Goal: Task Accomplishment & Management: Manage account settings

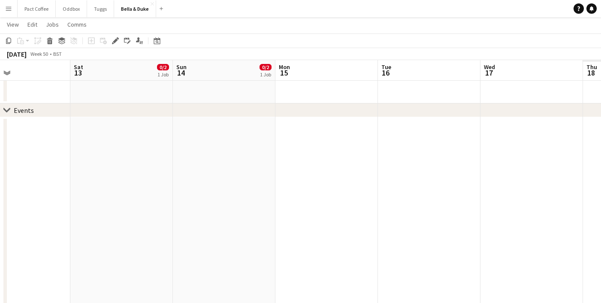
scroll to position [0, 270]
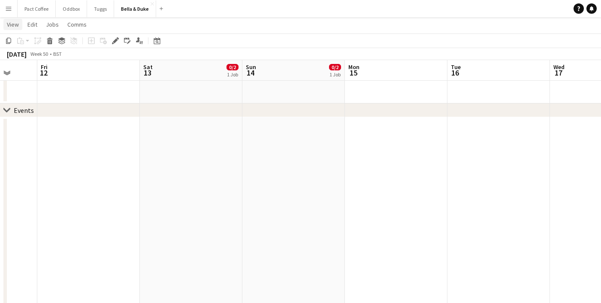
click at [13, 25] on span "View" at bounding box center [13, 25] width 12 height 8
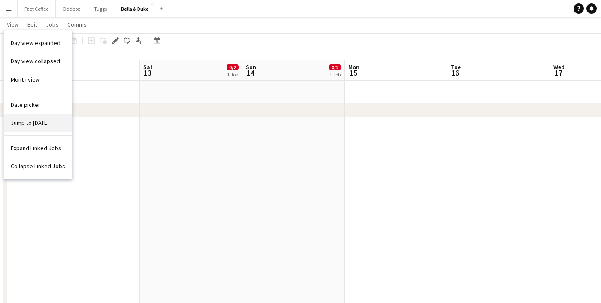
click at [26, 123] on span "Jump to [DATE]" at bounding box center [30, 123] width 38 height 8
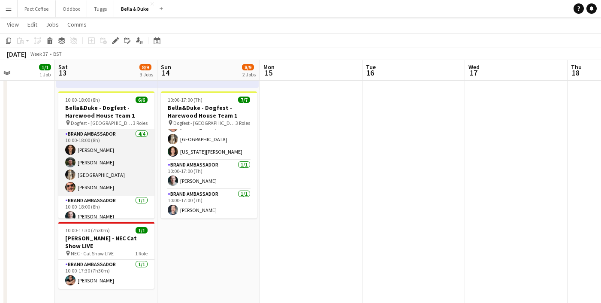
scroll to position [36, 0]
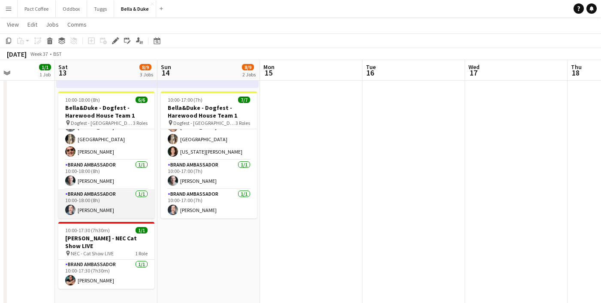
click at [89, 211] on app-card-role "Brand Ambassador [DATE] 10:00-18:00 (8h) [PERSON_NAME]" at bounding box center [106, 203] width 96 height 29
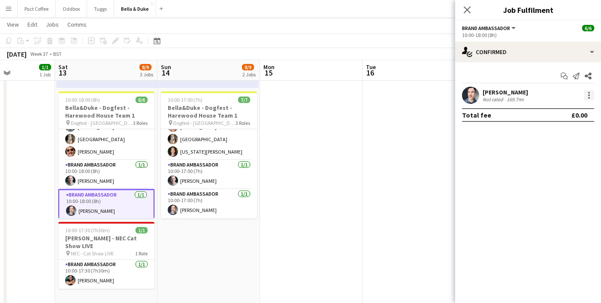
click at [586, 95] on div at bounding box center [588, 95] width 10 height 10
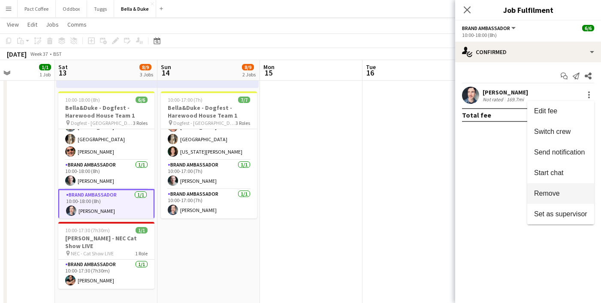
click at [543, 195] on span "Remove" at bounding box center [547, 192] width 26 height 7
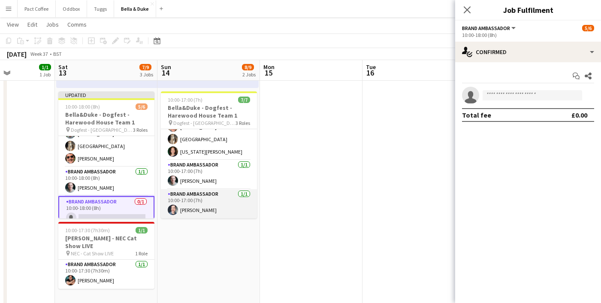
click at [195, 211] on app-card-role "Brand Ambassador [DATE] 10:00-17:00 (7h) [PERSON_NAME]" at bounding box center [209, 203] width 96 height 29
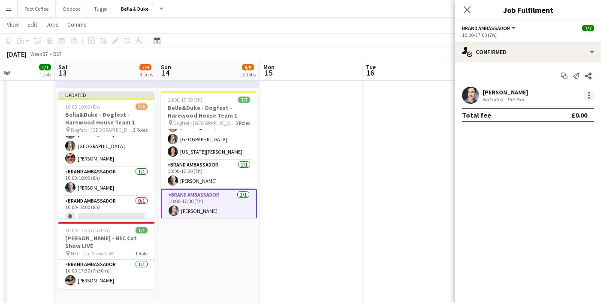
click at [589, 95] on div at bounding box center [589, 95] width 2 height 2
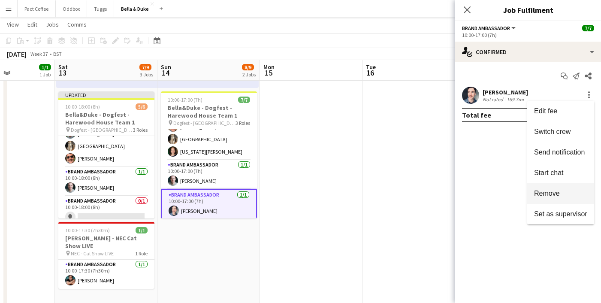
click at [550, 199] on button "Remove" at bounding box center [560, 193] width 67 height 21
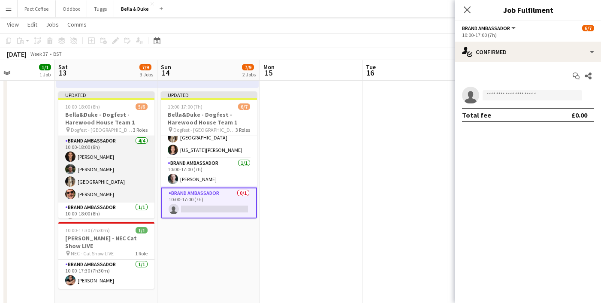
scroll to position [42, 0]
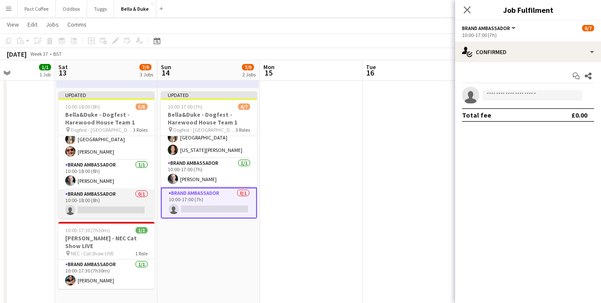
click at [90, 201] on app-card-role "Brand Ambassador 0/1 10:00-18:00 (8h) single-neutral-actions" at bounding box center [106, 203] width 96 height 29
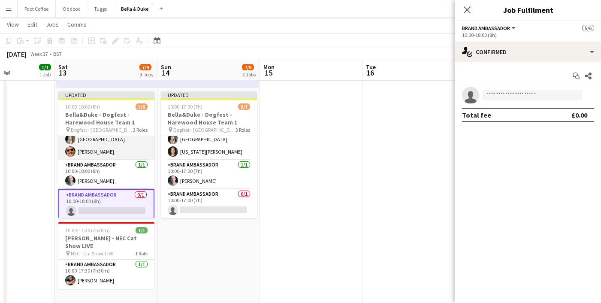
scroll to position [0, 0]
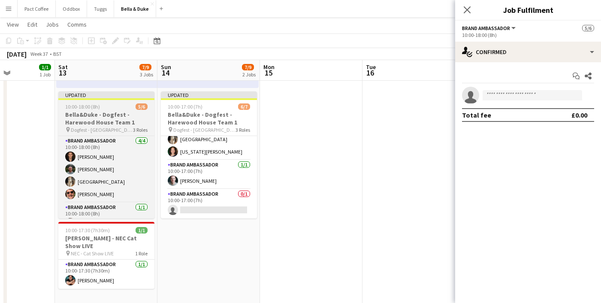
click at [90, 104] on span "10:00-18:00 (8h)" at bounding box center [82, 106] width 35 height 6
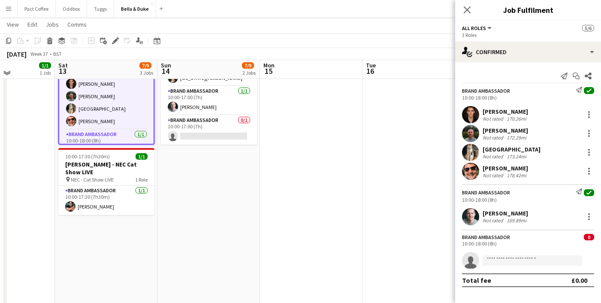
scroll to position [273, 0]
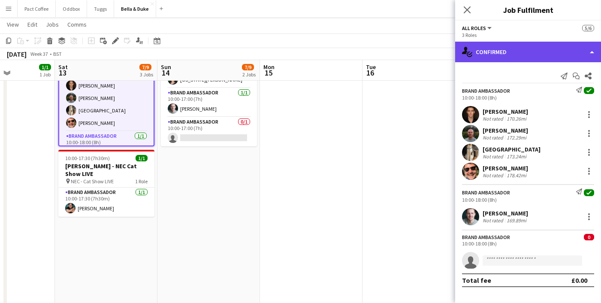
click at [531, 49] on div "single-neutral-actions-check-2 Confirmed" at bounding box center [528, 52] width 146 height 21
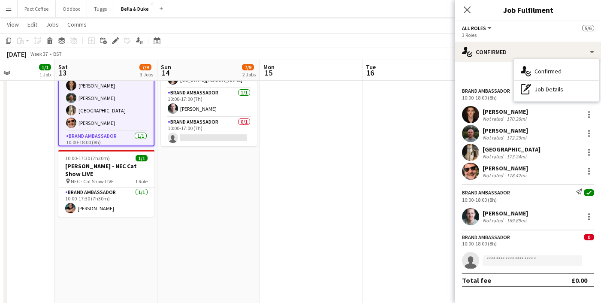
click at [488, 71] on div "Send notification Start chat Share" at bounding box center [528, 76] width 132 height 14
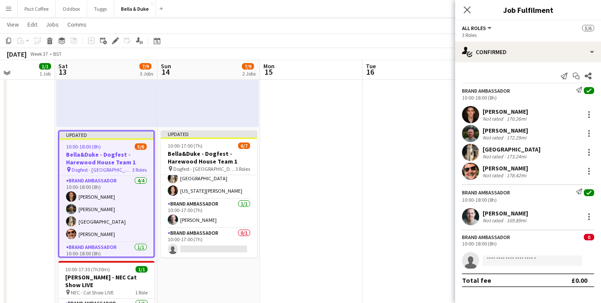
scroll to position [161, 0]
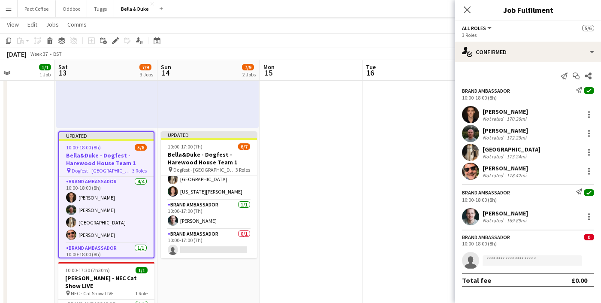
click at [292, 161] on app-date-cell at bounding box center [311, 282] width 102 height 617
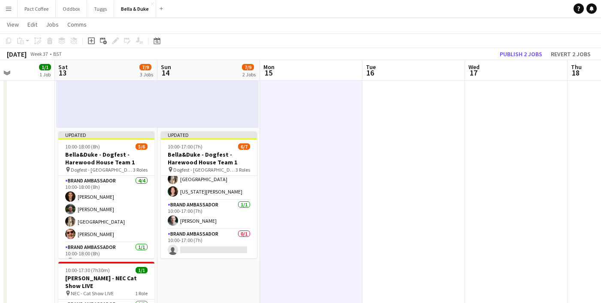
click at [35, 142] on app-date-cell "08:00-16:00 (8h) 1/1 Logistics_Bella&Duke_BBC Gardeners World 1 Role Logistics …" at bounding box center [3, 282] width 102 height 617
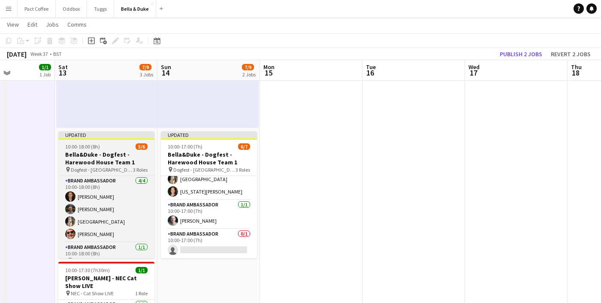
click at [99, 137] on div "Updated" at bounding box center [106, 134] width 96 height 7
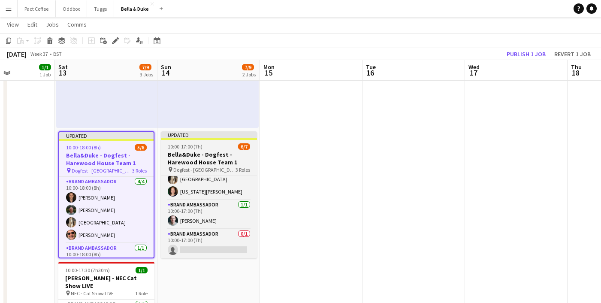
click at [201, 132] on div "Updated" at bounding box center [209, 134] width 96 height 7
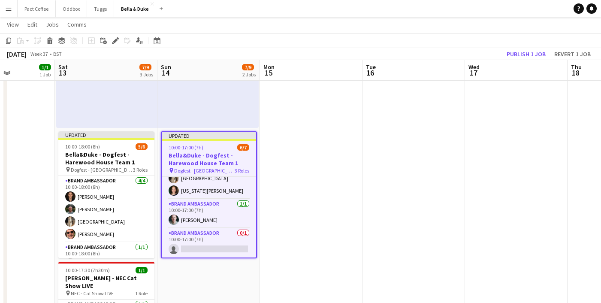
click at [285, 138] on app-date-cell at bounding box center [311, 282] width 102 height 617
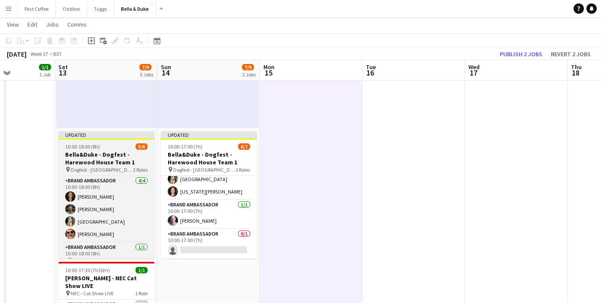
scroll to position [55, 0]
click at [84, 135] on div "Updated" at bounding box center [106, 134] width 96 height 7
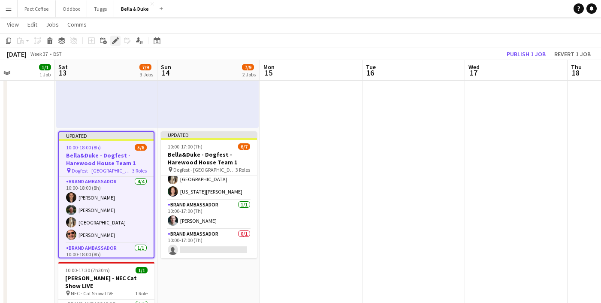
click at [118, 41] on icon "Edit" at bounding box center [115, 40] width 7 height 7
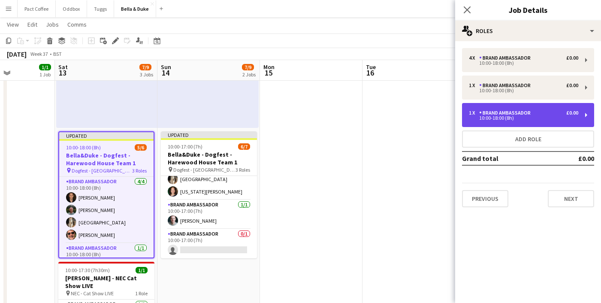
click at [517, 114] on div "Brand Ambassador" at bounding box center [506, 113] width 55 height 6
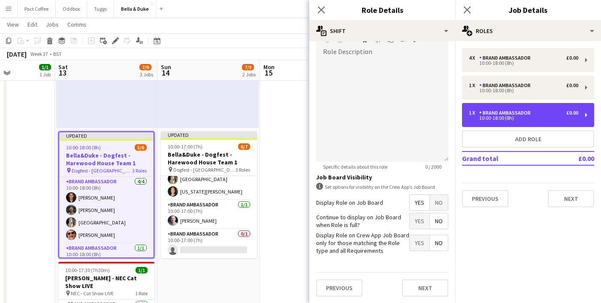
scroll to position [0, 0]
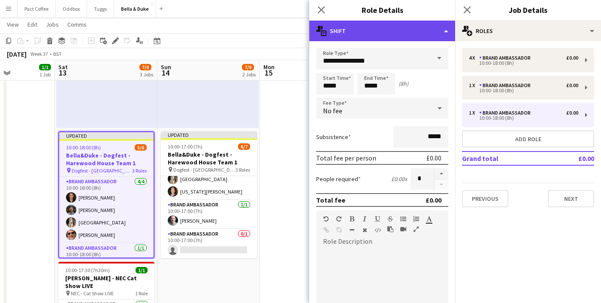
click at [363, 38] on div "multiple-actions-text Shift" at bounding box center [382, 31] width 146 height 21
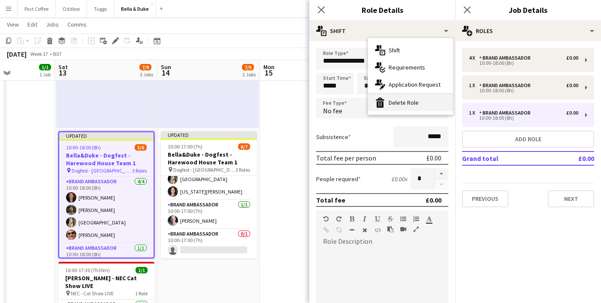
click at [392, 107] on div "bin-2 Delete Role" at bounding box center [410, 102] width 85 height 17
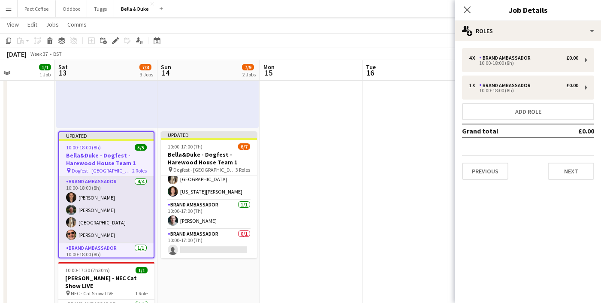
scroll to position [15, 0]
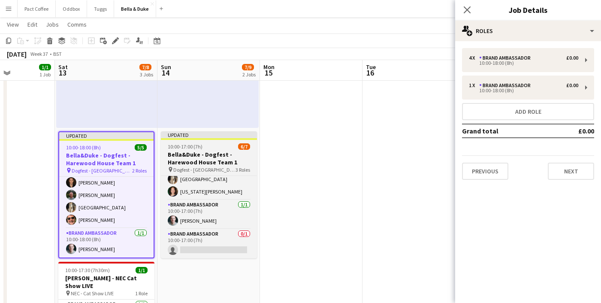
click at [185, 141] on app-job-card "Updated 10:00-17:00 (7h) 6/7 [PERSON_NAME] - Dogfest - Harewood House Team 1 pi…" at bounding box center [209, 194] width 96 height 127
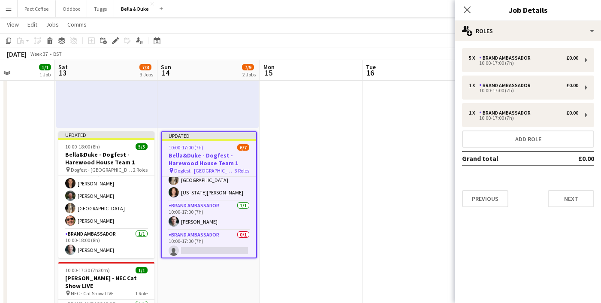
scroll to position [57, 0]
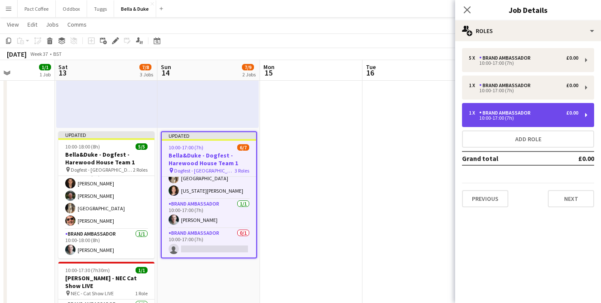
click at [520, 114] on div "Brand Ambassador" at bounding box center [506, 113] width 55 height 6
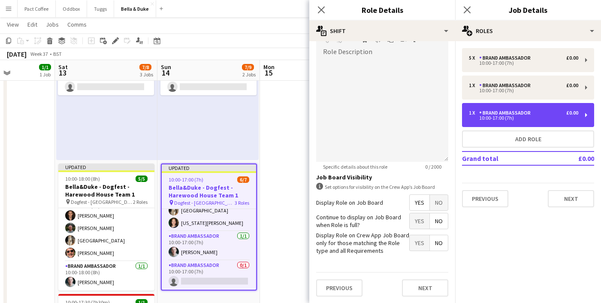
scroll to position [0, 0]
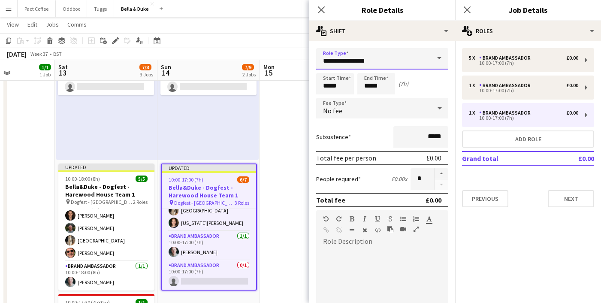
click at [383, 65] on input "**********" at bounding box center [382, 58] width 132 height 21
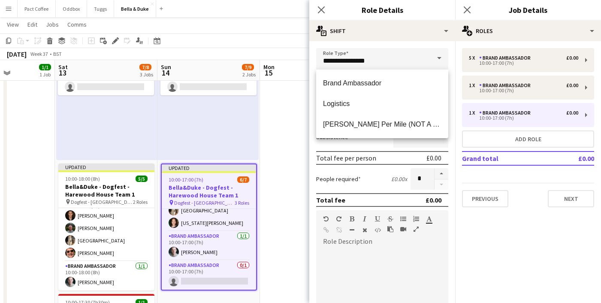
click at [345, 182] on label "People required" at bounding box center [338, 179] width 45 height 8
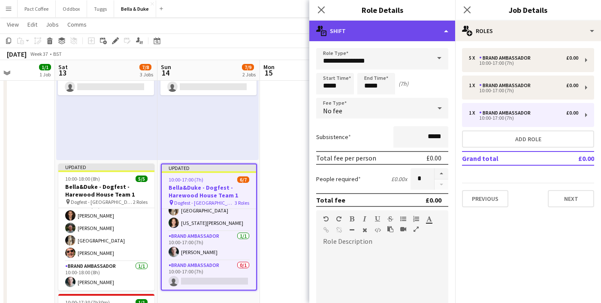
click at [368, 31] on div "multiple-actions-text Shift" at bounding box center [382, 31] width 146 height 21
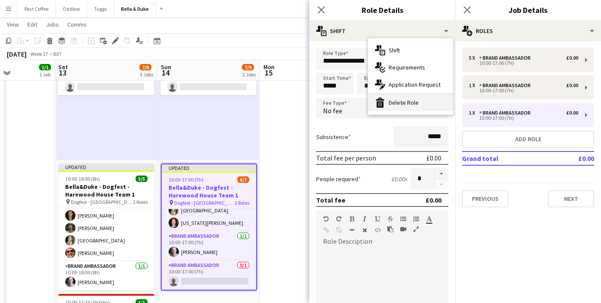
click at [389, 96] on div "bin-2 Delete Role" at bounding box center [410, 102] width 85 height 17
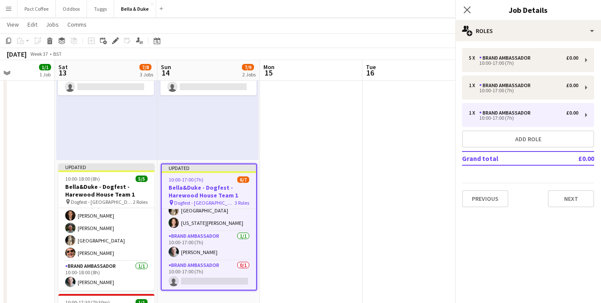
scroll to position [27, 0]
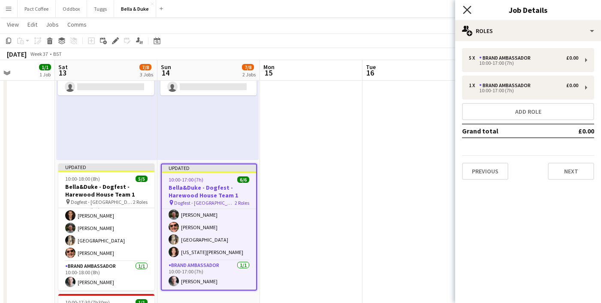
click at [466, 8] on icon at bounding box center [467, 10] width 8 height 8
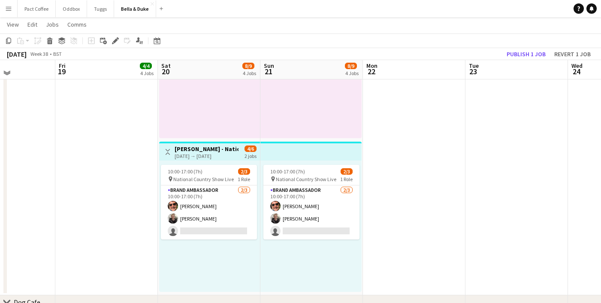
scroll to position [458, 0]
click at [230, 149] on h3 "[PERSON_NAME] - National Country Show Live" at bounding box center [206, 148] width 64 height 8
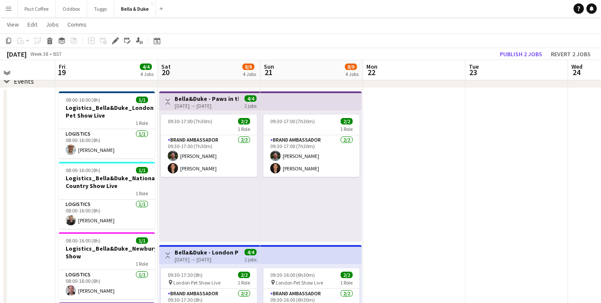
scroll to position [47, 0]
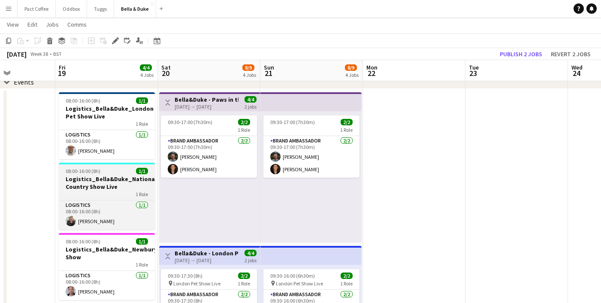
click at [89, 186] on h3 "Logistics_Bella&Duke_National Country Show Live" at bounding box center [107, 182] width 96 height 15
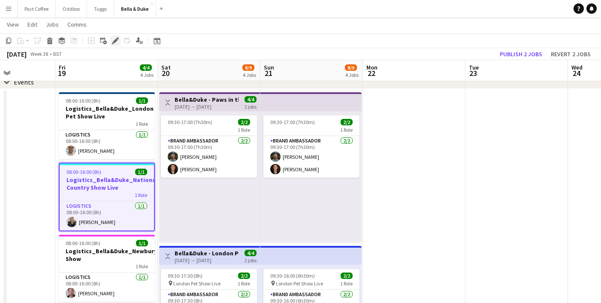
click at [112, 44] on icon "Edit" at bounding box center [115, 40] width 7 height 7
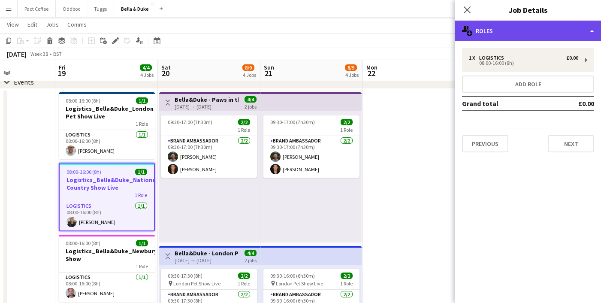
click at [520, 36] on div "multiple-users-add Roles" at bounding box center [528, 31] width 146 height 21
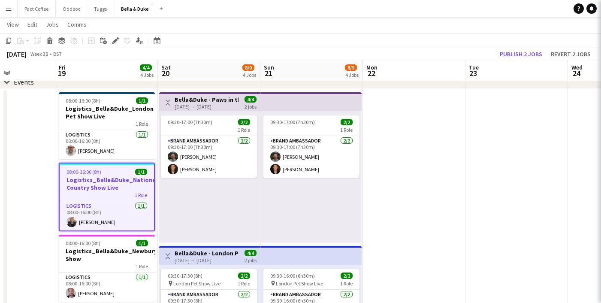
scroll to position [0, 253]
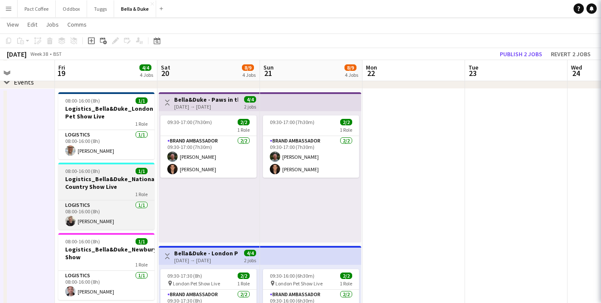
click at [90, 182] on h3 "Logistics_Bella&Duke_National Country Show Live" at bounding box center [106, 182] width 96 height 15
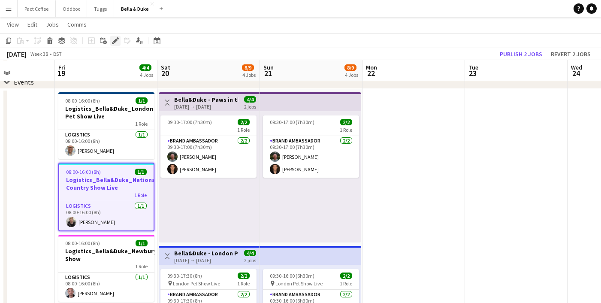
click at [120, 40] on div "Edit" at bounding box center [115, 41] width 10 height 10
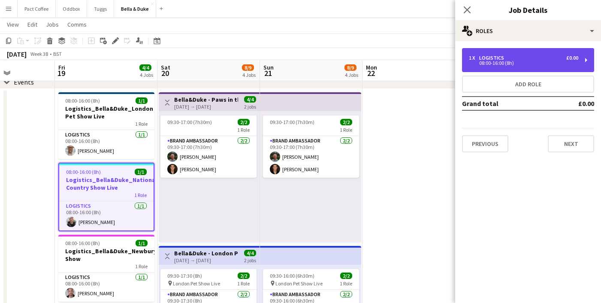
click at [532, 49] on div "1 x Logistics £0.00 08:00-16:00 (8h)" at bounding box center [528, 60] width 132 height 24
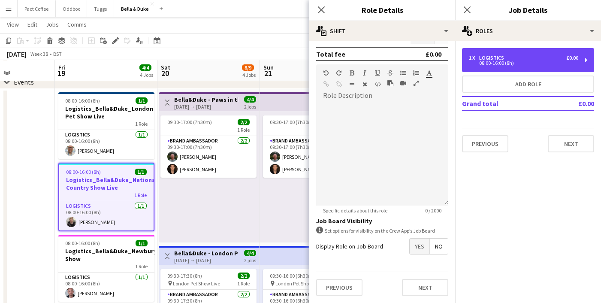
scroll to position [0, 0]
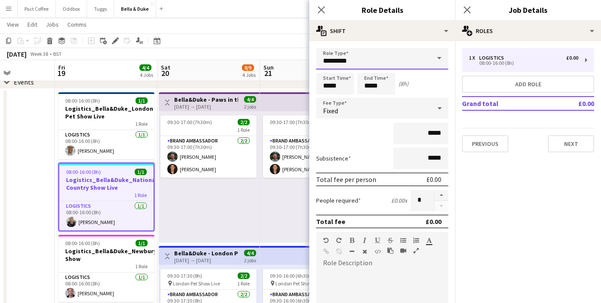
click at [387, 64] on input "*********" at bounding box center [382, 58] width 132 height 21
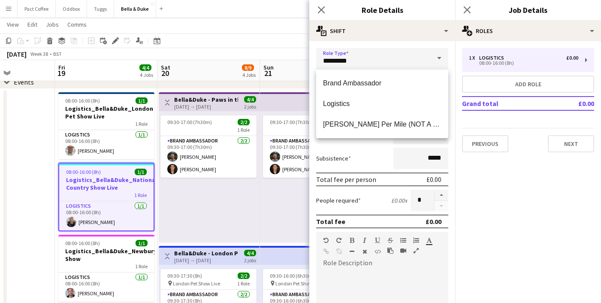
click at [339, 154] on label "Subsistence" at bounding box center [333, 158] width 35 height 8
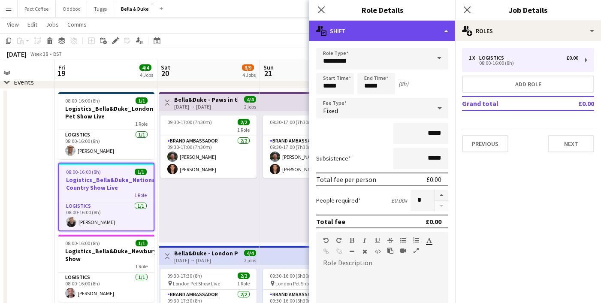
click at [356, 34] on div "multiple-actions-text Shift" at bounding box center [382, 31] width 146 height 21
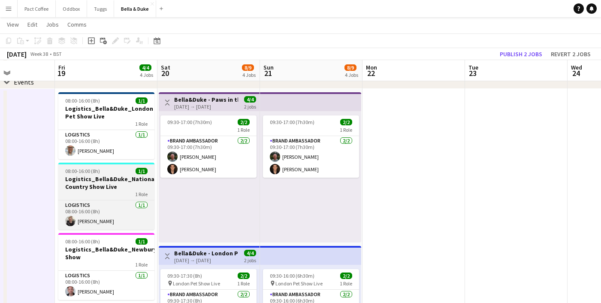
click at [108, 180] on h3 "Logistics_Bella&Duke_National Country Show Live" at bounding box center [106, 182] width 96 height 15
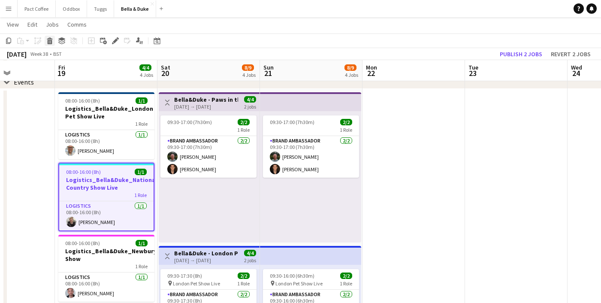
click at [52, 39] on icon "Delete" at bounding box center [49, 40] width 7 height 7
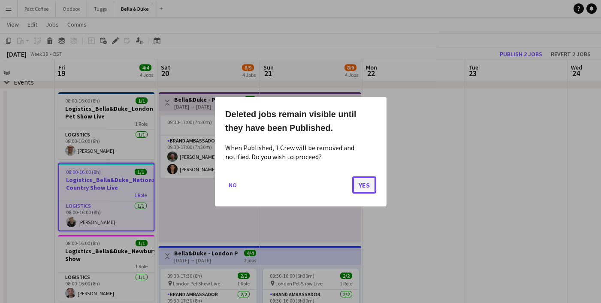
click at [368, 185] on button "Yes" at bounding box center [364, 184] width 24 height 17
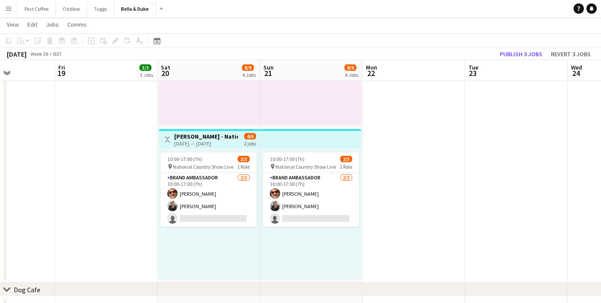
scroll to position [473, 0]
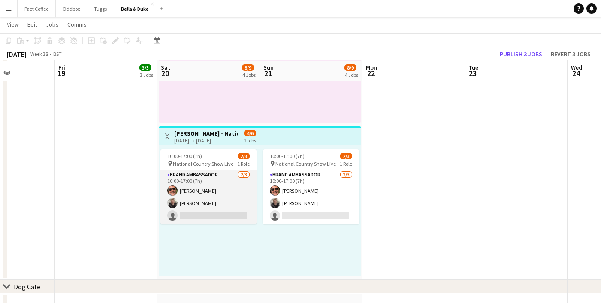
click at [186, 193] on app-card-role "Brand Ambassador [DATE] 10:00-17:00 (7h) [PERSON_NAME] [PERSON_NAME] single-neu…" at bounding box center [208, 197] width 96 height 54
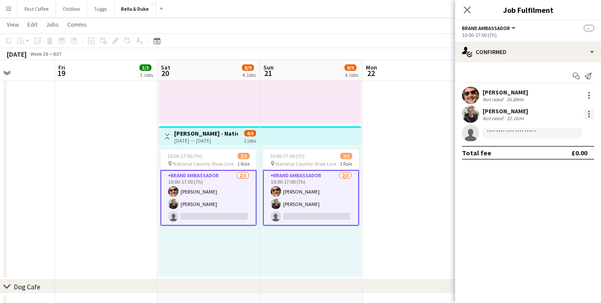
click at [593, 116] on div at bounding box center [588, 114] width 10 height 10
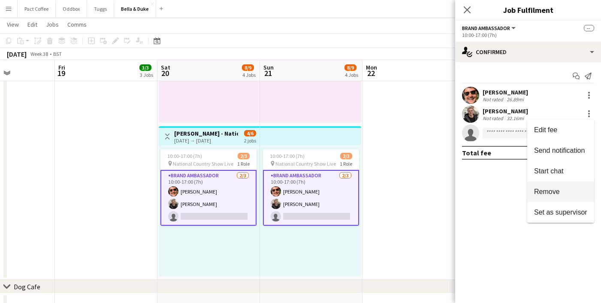
click at [538, 195] on span "Remove" at bounding box center [560, 192] width 53 height 8
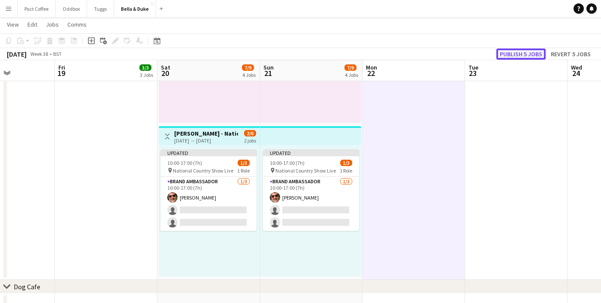
click at [534, 57] on button "Publish 5 jobs" at bounding box center [520, 53] width 49 height 11
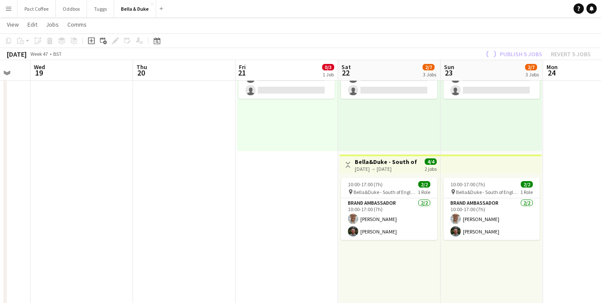
scroll to position [138, 0]
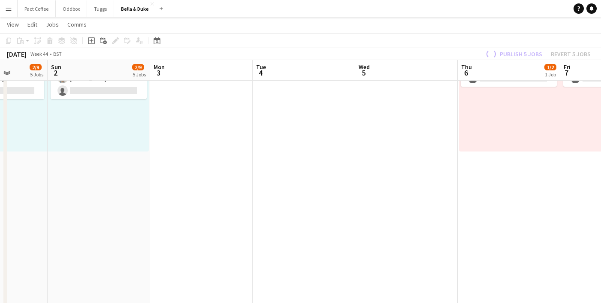
click at [305, 184] on app-date-cell at bounding box center [304, 306] width 102 height 617
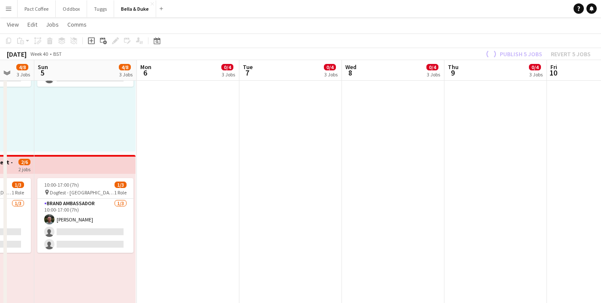
scroll to position [0, 222]
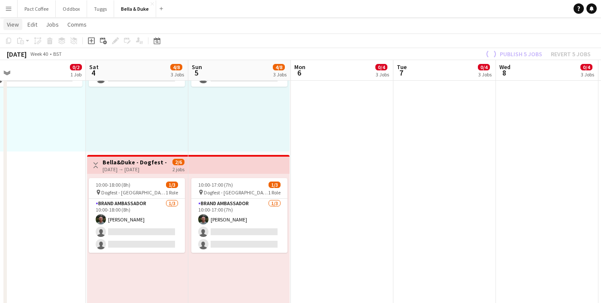
click at [15, 24] on span "View" at bounding box center [13, 25] width 12 height 8
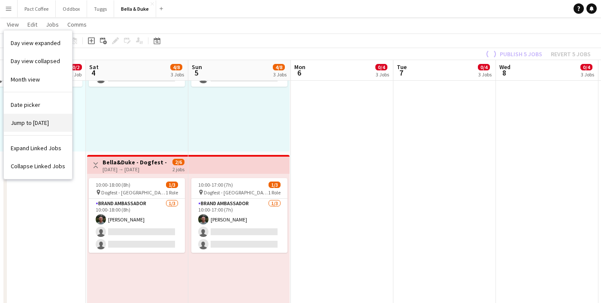
click at [21, 121] on span "Jump to [DATE]" at bounding box center [30, 123] width 38 height 8
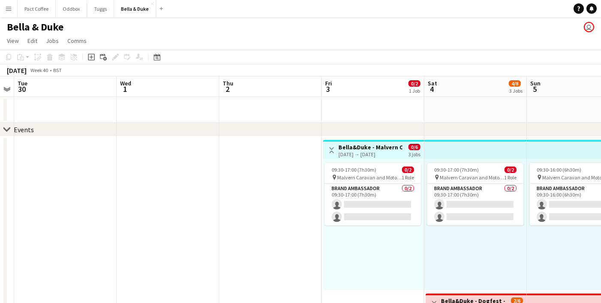
scroll to position [0, 241]
